Goal: Communication & Community: Share content

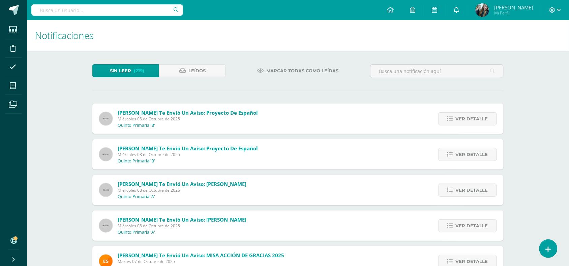
click at [459, 12] on icon at bounding box center [455, 10] width 5 height 6
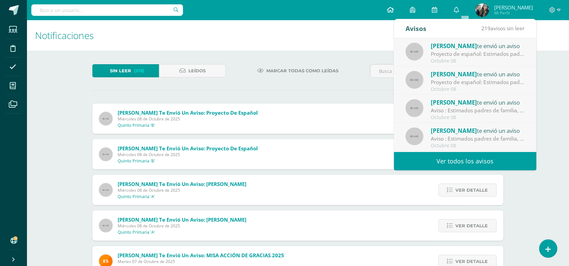
click at [396, 16] on link at bounding box center [390, 10] width 23 height 20
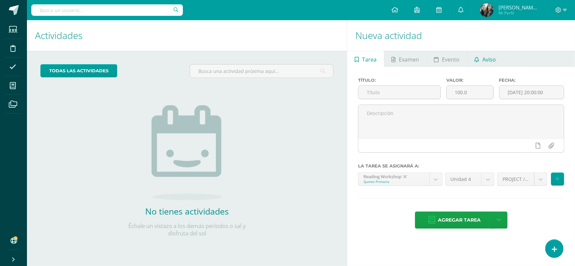
click at [488, 60] on span "Aviso" at bounding box center [489, 60] width 13 height 16
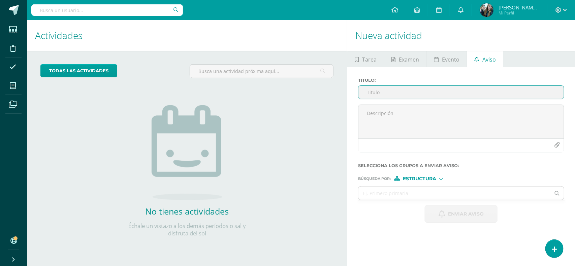
click at [405, 93] on input "Titulo :" at bounding box center [460, 92] width 205 height 13
type input "b"
click at [394, 91] on input "RETURNING BOOKS TO HOME" at bounding box center [460, 92] width 205 height 13
click at [459, 93] on input "RETURNING READING BOOKS TO HOME" at bounding box center [460, 92] width 205 height 13
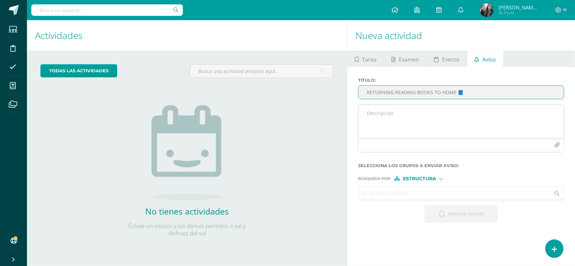
type input "RETURNING READING BOOKS TO HOME 📘"
click at [483, 125] on textarea at bounding box center [460, 122] width 205 height 34
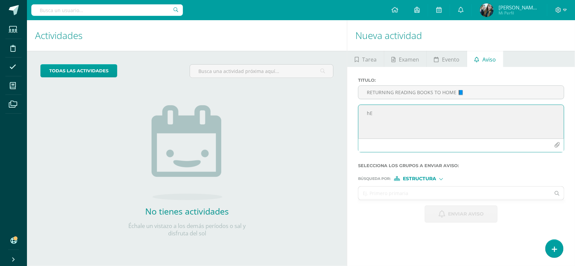
type textarea "h"
click at [481, 125] on textarea "Hello dear parents ! [DATE] I will send Reading books back to home. We don´t ne…" at bounding box center [460, 122] width 205 height 34
click at [497, 125] on textarea "Hello dear parents ! [DATE] I will send Reading books back to home. We don´t ne…" at bounding box center [460, 122] width 205 height 34
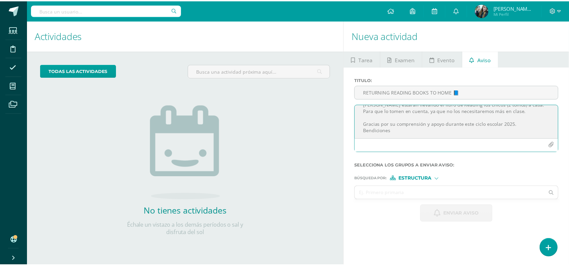
scroll to position [92, 0]
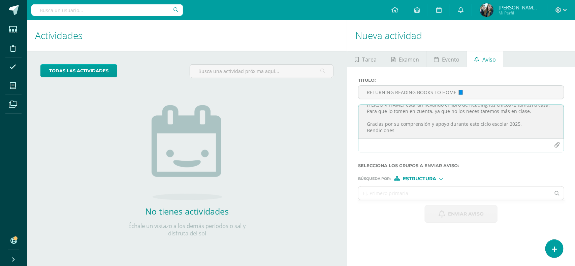
type textarea "Hello dear parents ! [DATE] I will send Reading books back to home. We don´t ne…"
click at [427, 191] on input "text" at bounding box center [454, 193] width 192 height 13
click at [425, 196] on input "quin" at bounding box center [454, 193] width 192 height 13
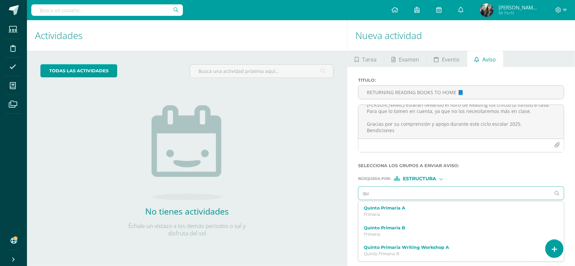
type input "q"
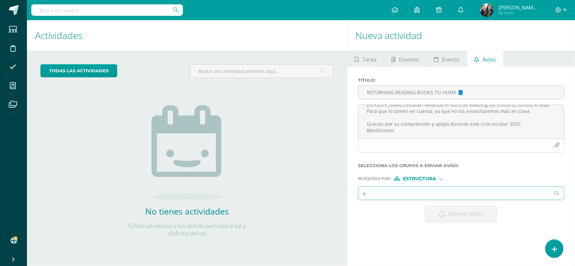
click at [427, 196] on input "q" at bounding box center [454, 193] width 192 height 13
click at [425, 194] on input "text" at bounding box center [454, 193] width 192 height 13
type input "QUINTO"
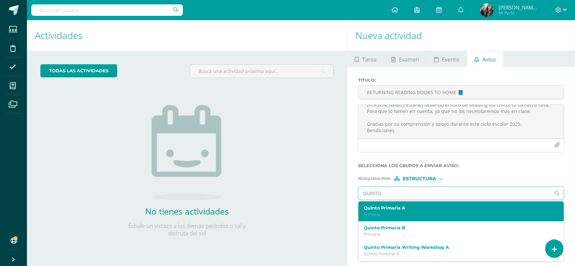
click at [403, 211] on label "Quinto Primaria A" at bounding box center [457, 208] width 186 height 5
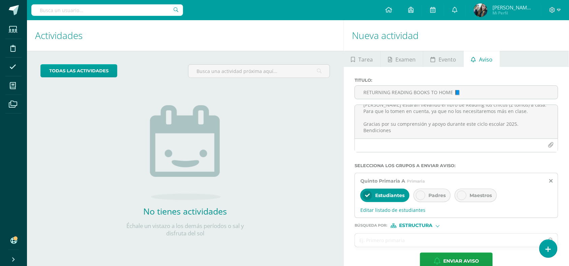
click at [426, 201] on div "Padres" at bounding box center [431, 195] width 37 height 13
click at [465, 200] on div at bounding box center [461, 195] width 9 height 9
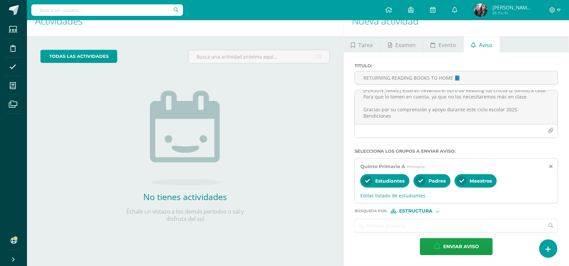
click at [420, 220] on input "text" at bounding box center [449, 226] width 189 height 13
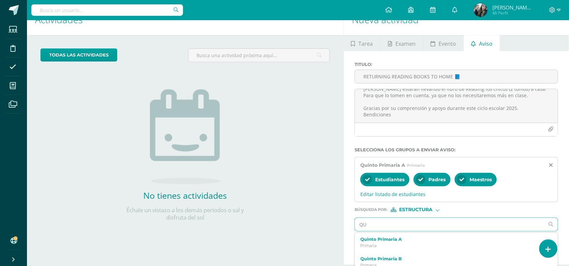
type input "QUI"
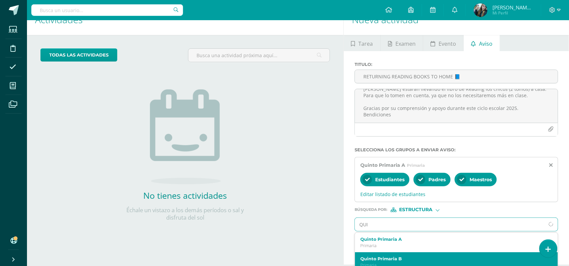
click at [409, 256] on div "Quinto Primaria B Primaria" at bounding box center [456, 263] width 203 height 20
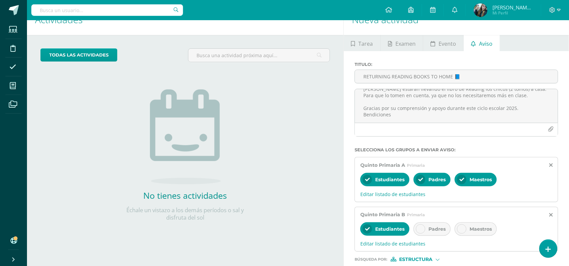
click at [420, 232] on icon at bounding box center [420, 229] width 5 height 5
click at [470, 234] on div "Maestros" at bounding box center [475, 229] width 42 height 13
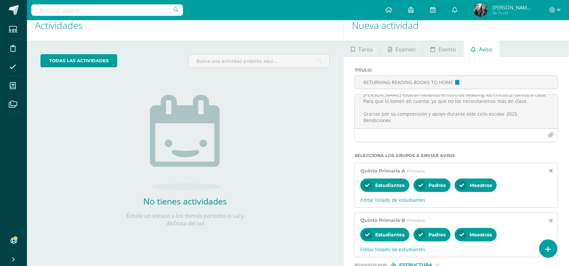
scroll to position [0, 0]
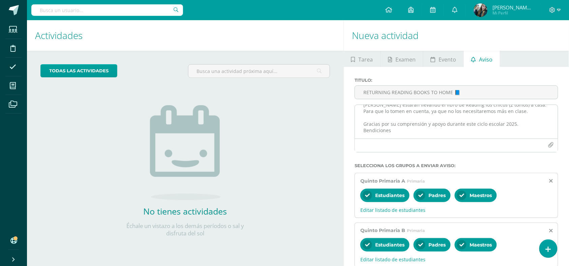
click at [549, 147] on icon "button" at bounding box center [551, 145] width 6 height 6
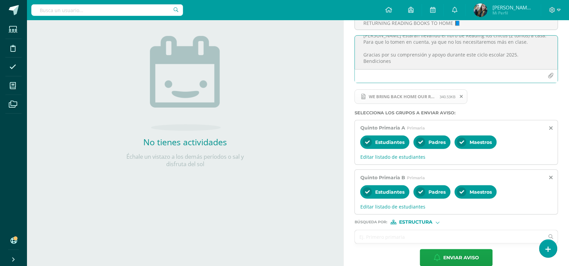
scroll to position [66, 0]
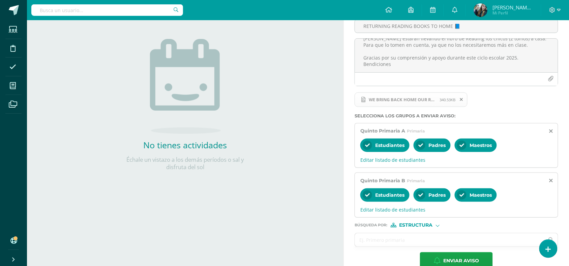
click at [421, 227] on span "Estructura" at bounding box center [415, 226] width 33 height 4
click at [413, 243] on span "Persona" at bounding box center [418, 245] width 24 height 4
click at [410, 245] on input "text" at bounding box center [449, 240] width 189 height 13
type input "MERYEE"
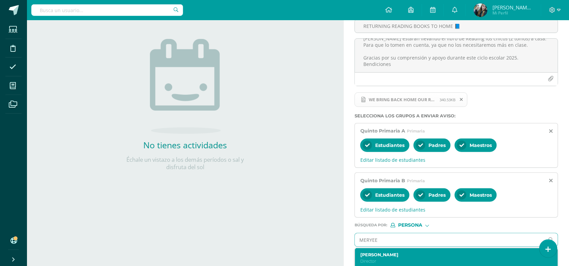
click at [407, 250] on div "Meryeelin Quan Director" at bounding box center [456, 259] width 203 height 20
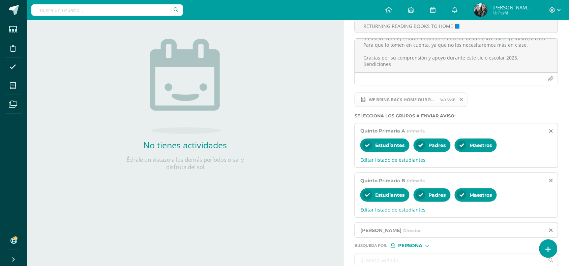
scroll to position [103, 0]
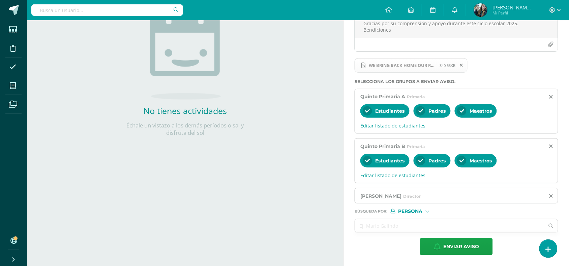
click at [414, 212] on span "Persona" at bounding box center [410, 212] width 24 height 4
click at [415, 229] on span "Persona" at bounding box center [418, 229] width 24 height 4
click at [415, 229] on input "text" at bounding box center [449, 226] width 189 height 13
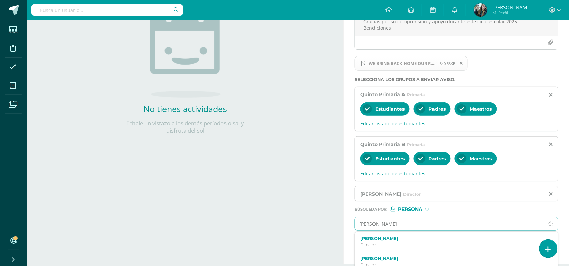
type input "[PERSON_NAME]"
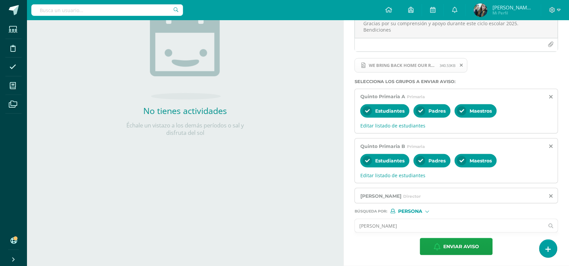
click at [418, 231] on input "[PERSON_NAME]" at bounding box center [449, 226] width 189 height 13
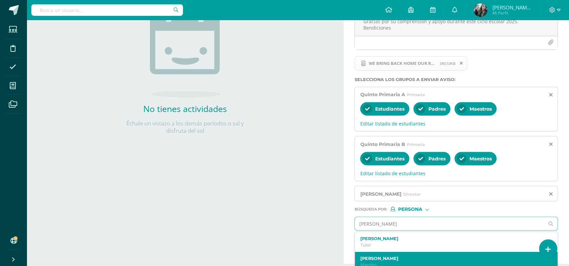
click at [403, 256] on div "[PERSON_NAME]" at bounding box center [456, 262] width 203 height 20
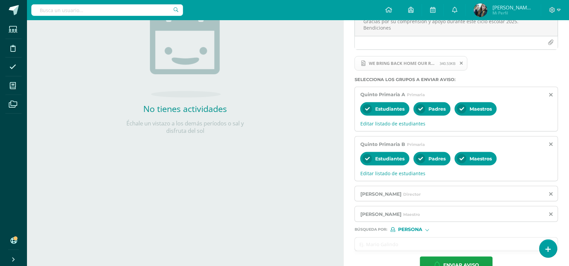
click at [444, 232] on label "Búsqueda por : Persona Estructura Persona" at bounding box center [455, 230] width 203 height 5
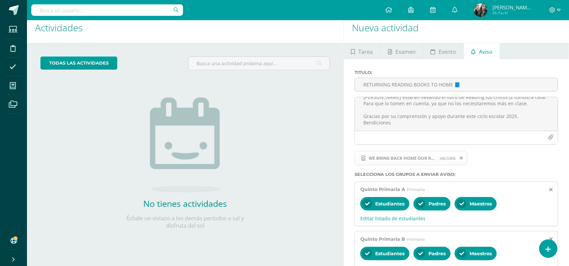
scroll to position [4, 0]
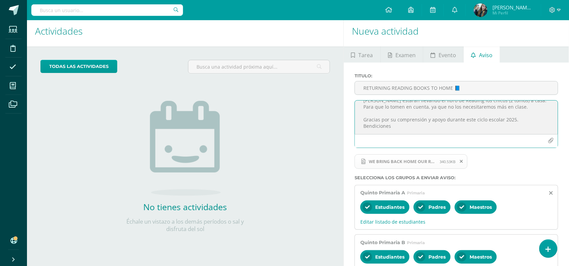
click at [501, 120] on textarea "Hello dear parents ! [DATE] I will send Reading books back to home. We don´t ne…" at bounding box center [456, 118] width 203 height 34
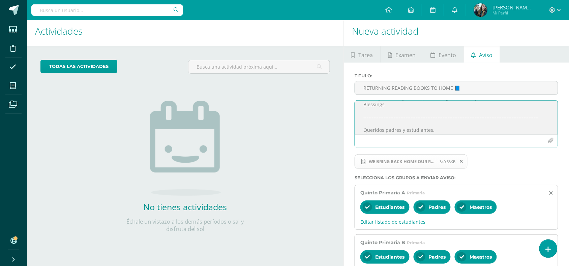
scroll to position [5, 0]
click at [404, 104] on textarea "Hello dear parents ! [DATE] I will send Reading books back to home. We don´t ne…" at bounding box center [456, 118] width 203 height 34
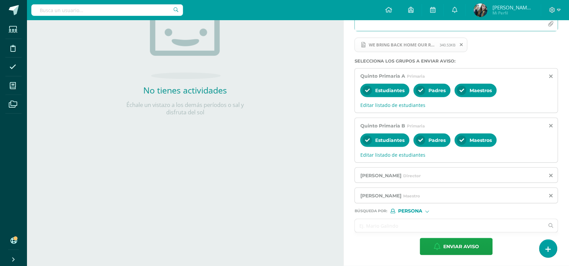
scroll to position [123, 0]
type textarea "Hello dear parents and students ! [DATE] I will send Reading books back to home…"
click at [456, 247] on span "Enviar aviso" at bounding box center [461, 247] width 36 height 17
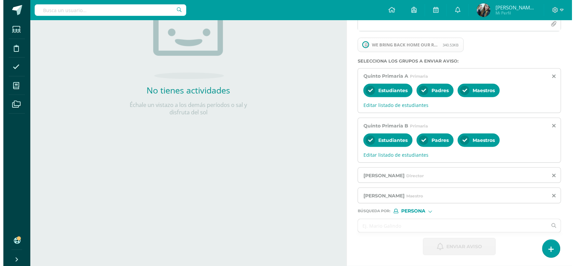
scroll to position [0, 0]
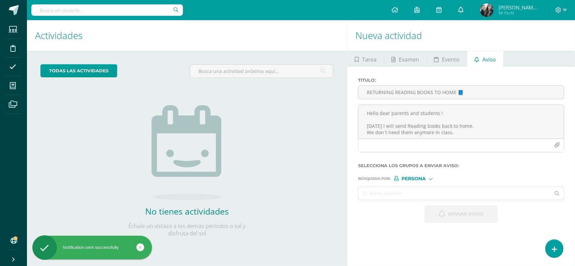
click at [472, 11] on link at bounding box center [461, 10] width 22 height 20
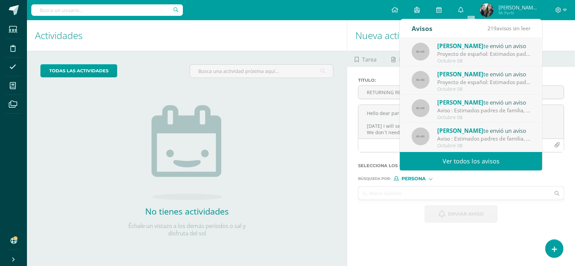
click at [359, 30] on h1 "Nueva actividad" at bounding box center [461, 35] width 212 height 31
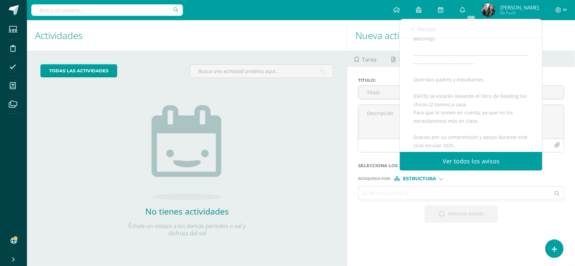
scroll to position [258, 0]
click at [453, 134] on span "Archivo Adjunto" at bounding box center [453, 130] width 46 height 12
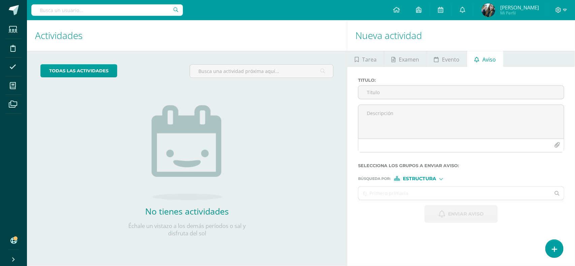
click at [182, 31] on h1 "Actividades" at bounding box center [187, 35] width 304 height 31
